Goal: Task Accomplishment & Management: Complete application form

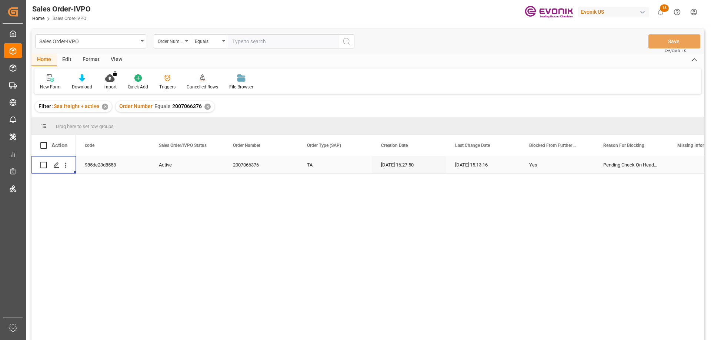
click at [246, 34] on input "text" at bounding box center [283, 41] width 111 height 14
paste input "2007066376"
type input "2007066376"
click at [207, 104] on div "✕" at bounding box center [207, 107] width 6 height 6
click at [65, 166] on icon "open menu" at bounding box center [66, 165] width 8 height 8
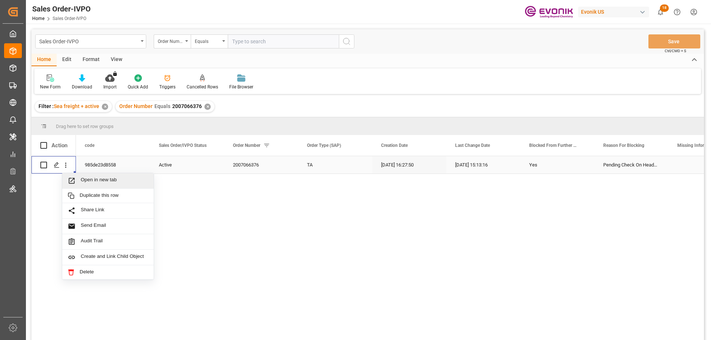
click at [97, 178] on span "Open in new tab" at bounding box center [114, 181] width 67 height 8
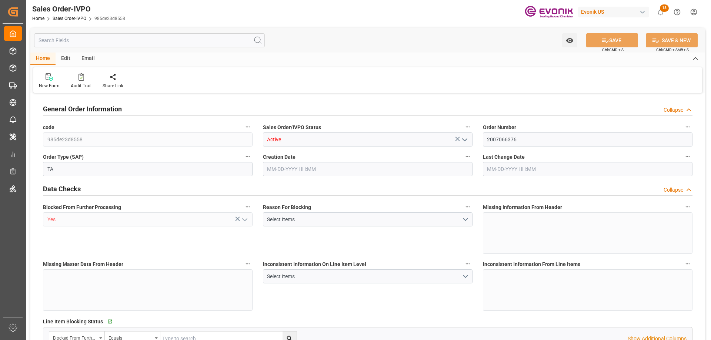
type input "BRSSZ"
type input "0"
type input "1"
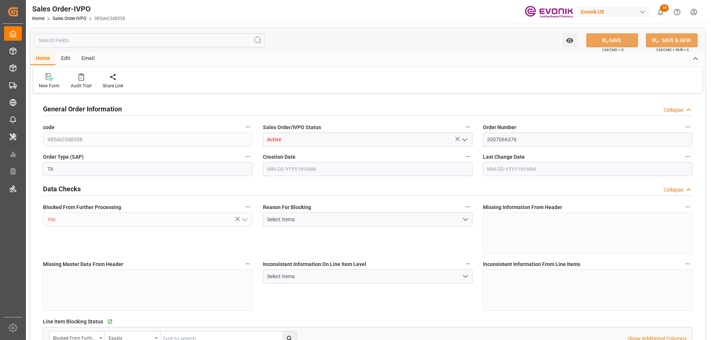
type input "16200"
type input "26.4204"
type input "17000"
type input "30"
type input "[DATE] 16:27"
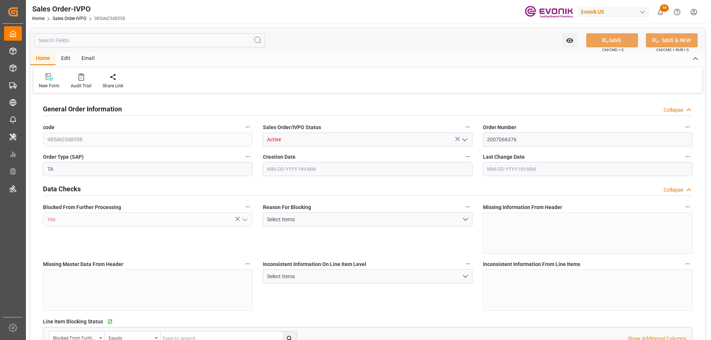
type input "[DATE] 15:13"
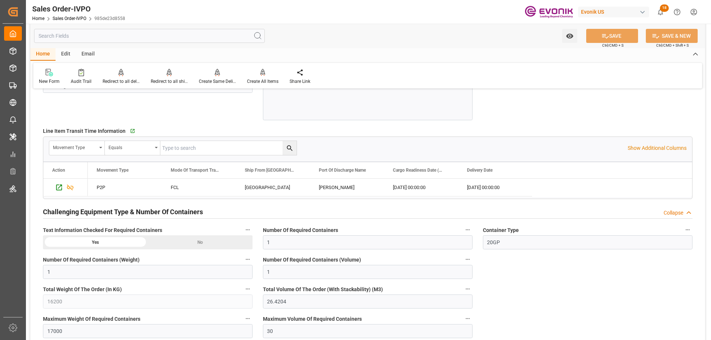
scroll to position [1259, 0]
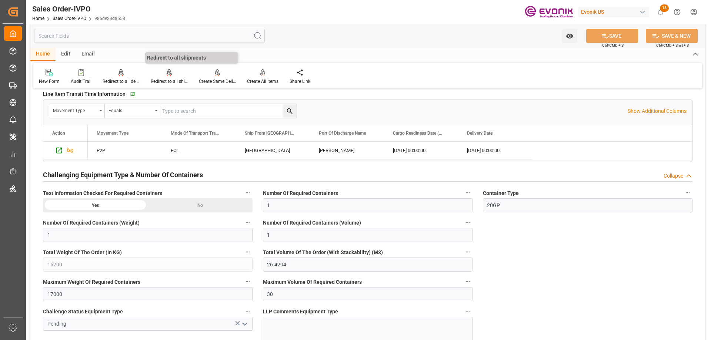
click at [160, 76] on div at bounding box center [169, 73] width 37 height 8
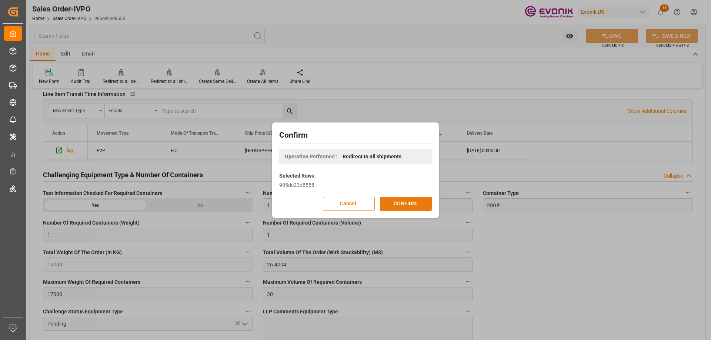
click at [398, 203] on button "CONFIRM" at bounding box center [406, 204] width 52 height 14
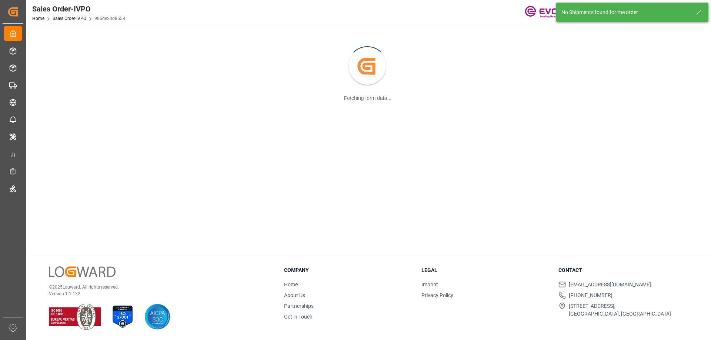
scroll to position [0, 0]
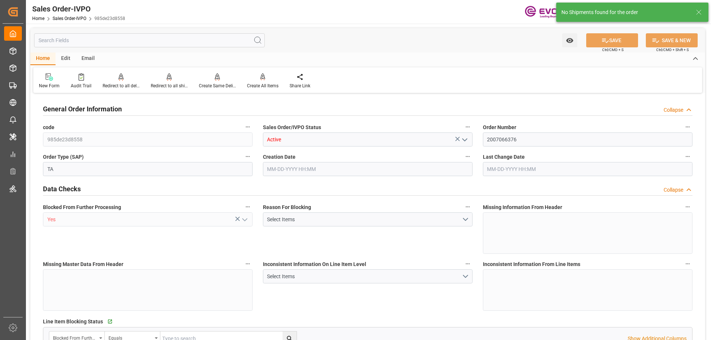
type input "BRSSZ"
type input "0"
type input "1"
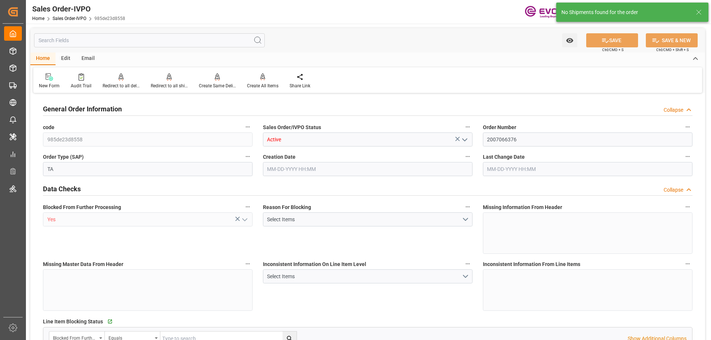
type input "16200"
type input "26.4204"
type input "17000"
type input "30"
type input "[DATE] 16:27"
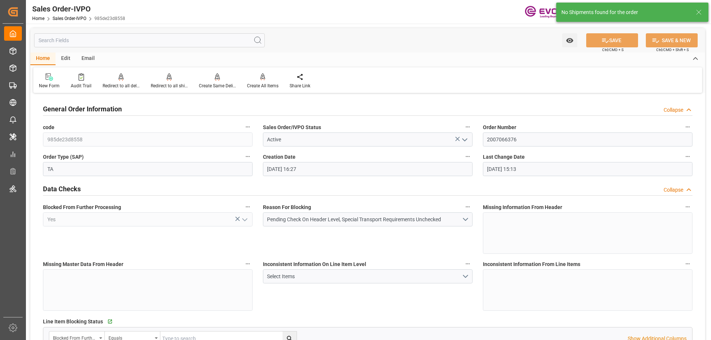
type input "[DATE] 15:13"
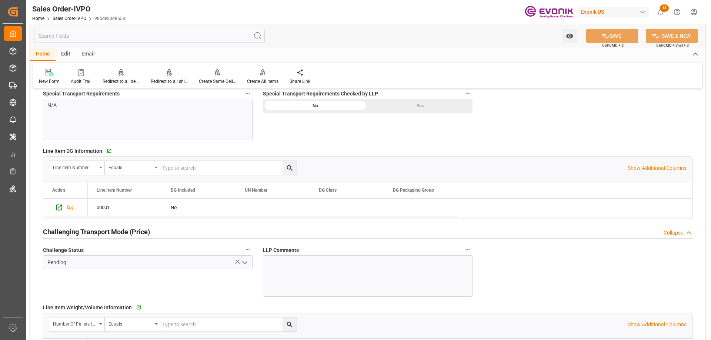
scroll to position [630, 0]
